Goal: Find specific page/section: Find specific page/section

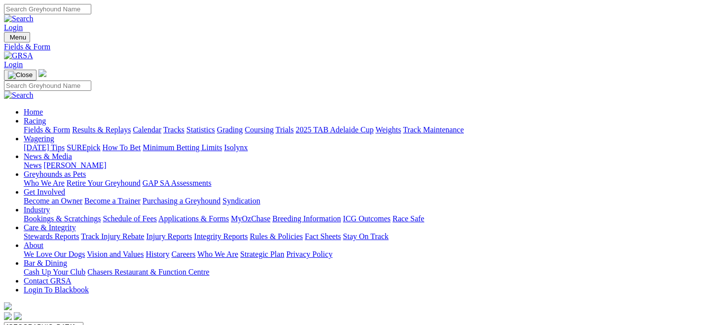
click at [83, 322] on select "[GEOGRAPHIC_DATA] [GEOGRAPHIC_DATA] [GEOGRAPHIC_DATA] [GEOGRAPHIC_DATA] [GEOGRA…" at bounding box center [43, 326] width 79 height 9
select select "QLD"
click at [46, 322] on select "[GEOGRAPHIC_DATA] [GEOGRAPHIC_DATA] [GEOGRAPHIC_DATA] [GEOGRAPHIC_DATA] [GEOGRA…" at bounding box center [43, 326] width 79 height 9
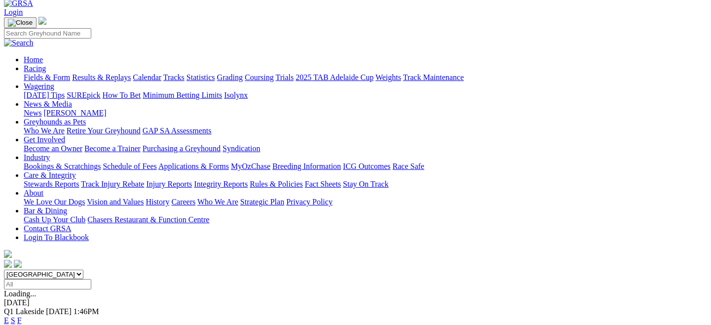
scroll to position [53, 0]
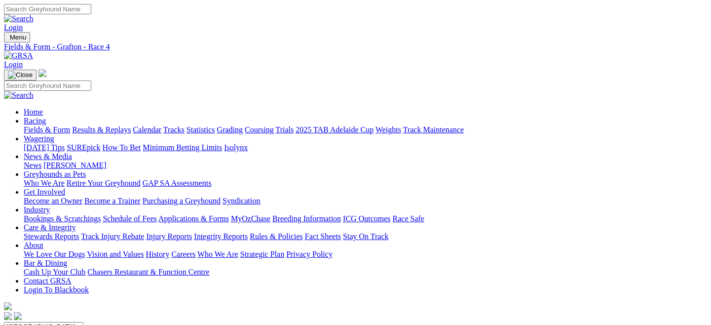
click at [44, 125] on link "Fields & Form" at bounding box center [47, 129] width 46 height 8
click at [83, 322] on select "South Australia New South Wales Northern Territory Queensland Tasmania Victoria…" at bounding box center [43, 326] width 79 height 9
click at [46, 322] on select "South Australia New South Wales Northern Territory Queensland Tasmania Victoria…" at bounding box center [43, 326] width 79 height 9
click at [83, 322] on select "South Australia New South Wales Northern Territory Queensland Tasmania Victoria…" at bounding box center [43, 326] width 79 height 9
select select "QLD"
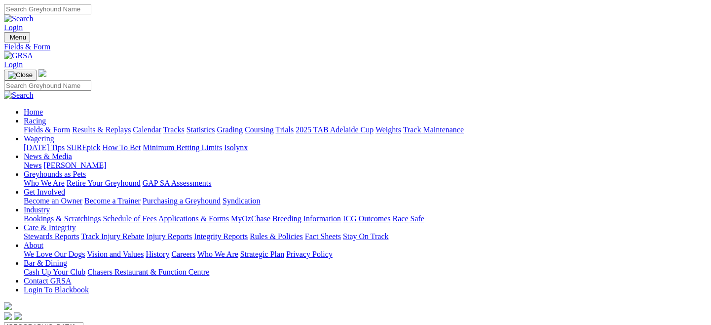
click at [46, 322] on select "South Australia New South Wales Northern Territory Queensland Tasmania Victoria…" at bounding box center [43, 326] width 79 height 9
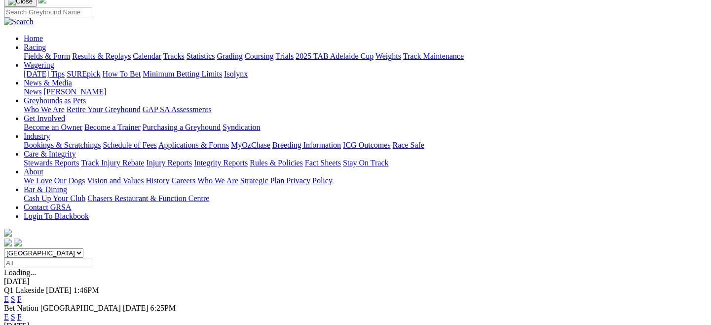
scroll to position [89, 0]
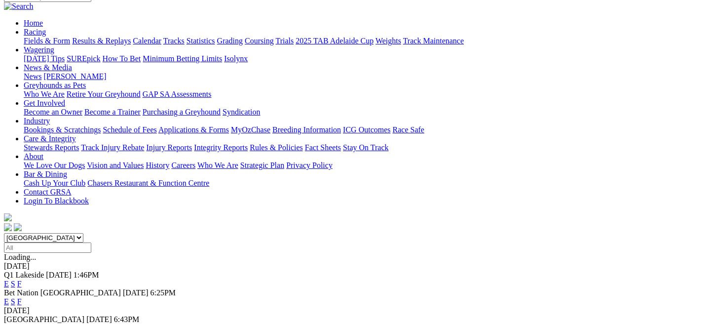
click at [9, 324] on link "E" at bounding box center [6, 328] width 5 height 8
